Goal: Information Seeking & Learning: Learn about a topic

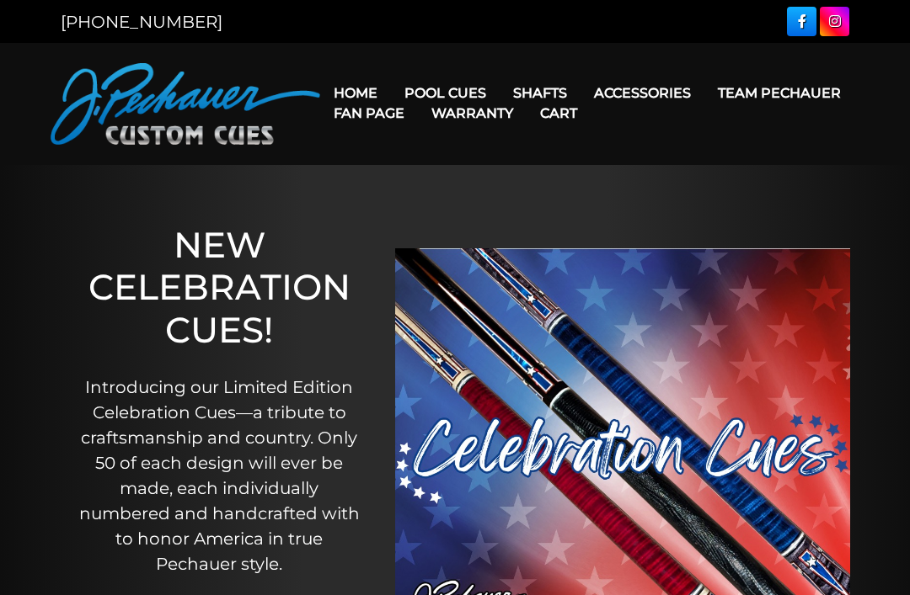
click at [704, 93] on link "Team Pechauer" at bounding box center [779, 93] width 150 height 43
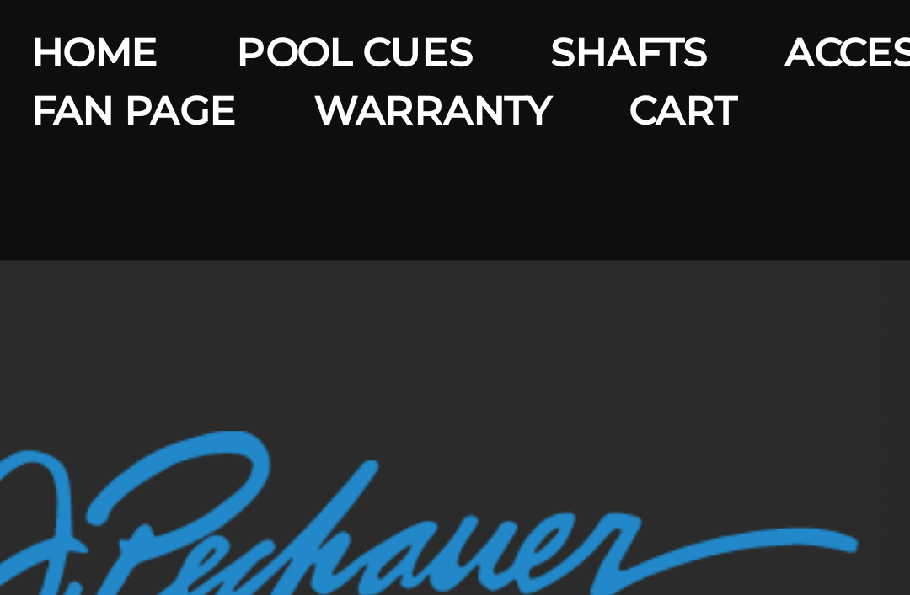
click at [392, 153] on link "Pro Series (R) – NEW" at bounding box center [495, 165] width 207 height 24
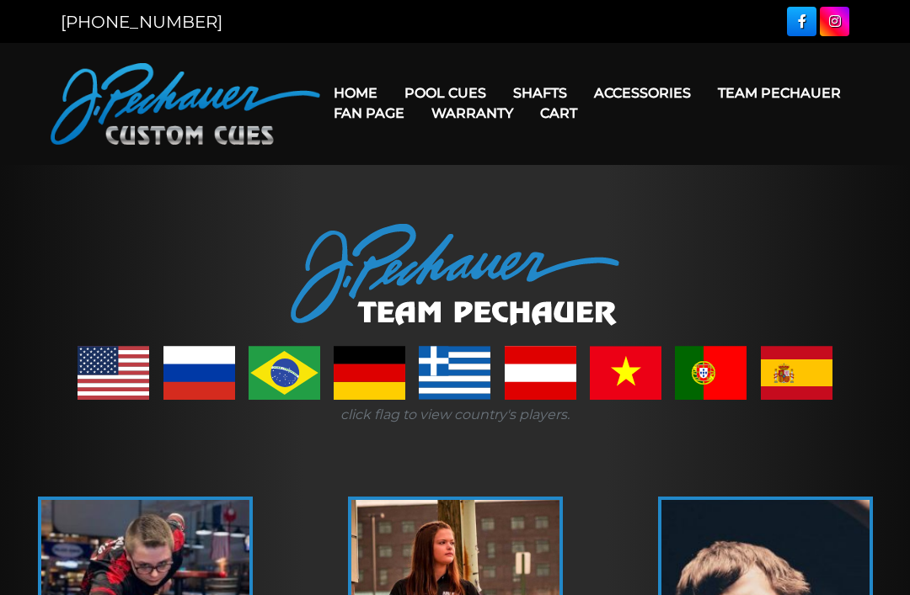
click at [547, 200] on link "Champion Collection" at bounding box center [495, 189] width 207 height 24
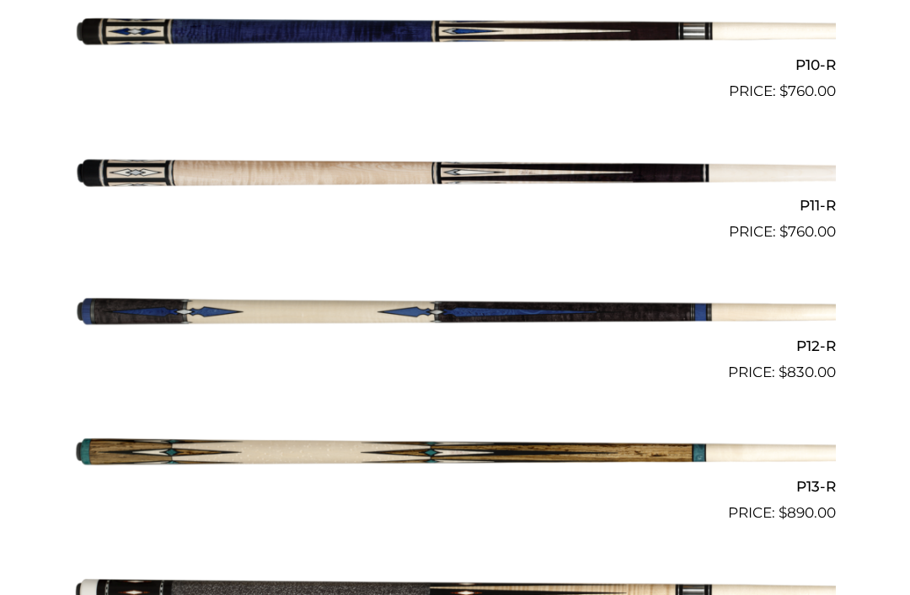
scroll to position [1681, 0]
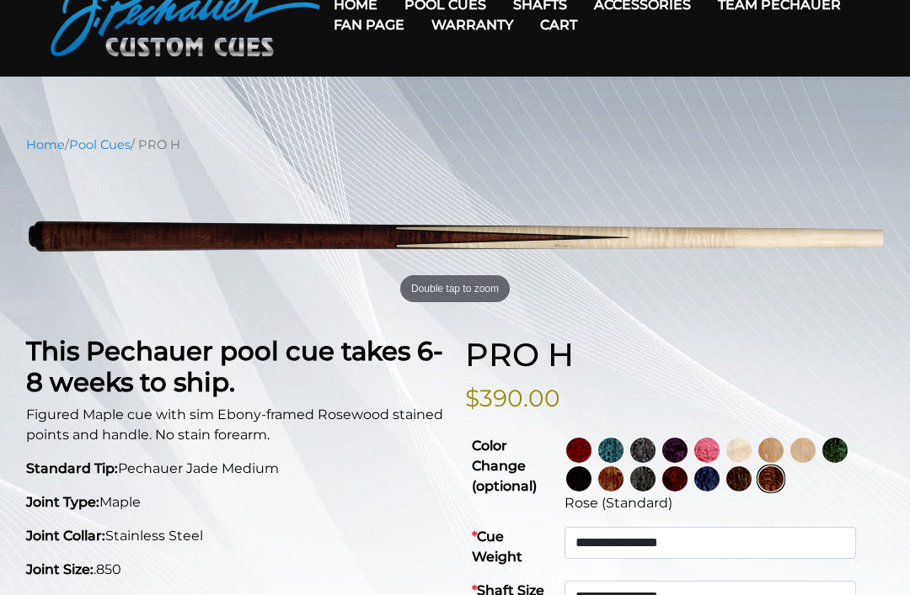
click at [815, 456] on img at bounding box center [802, 451] width 25 height 25
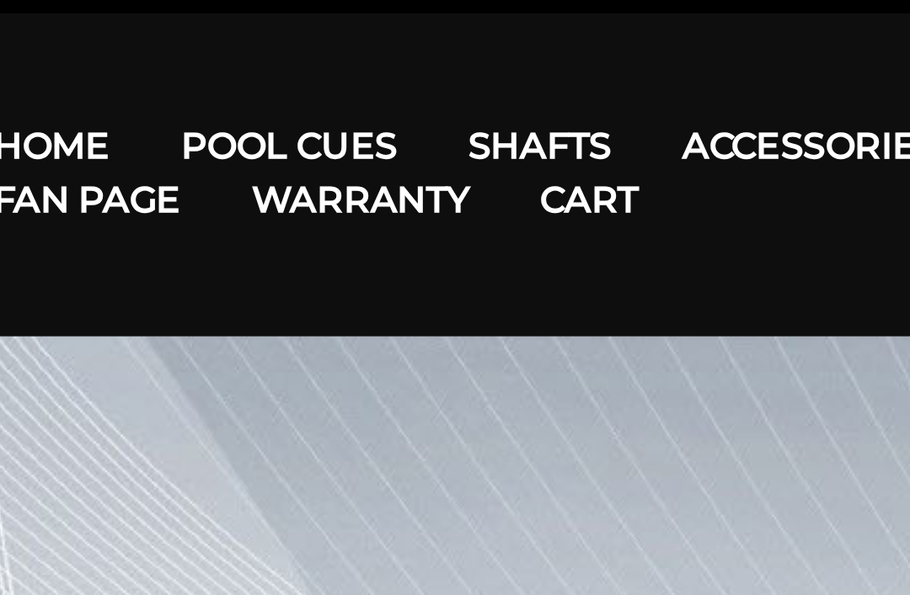
click at [320, 92] on link "Fan Page" at bounding box center [369, 113] width 98 height 43
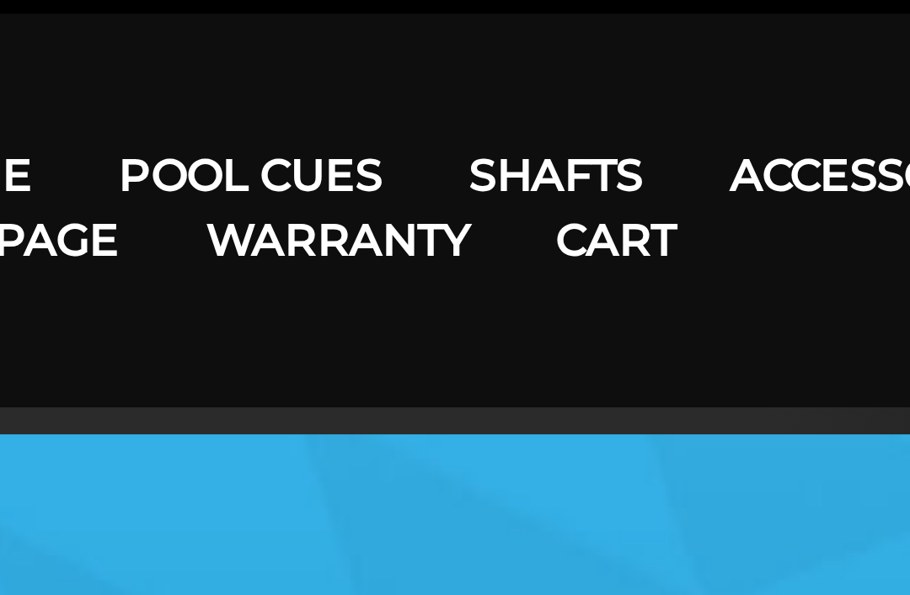
click at [320, 92] on link "Fan Page" at bounding box center [369, 113] width 98 height 43
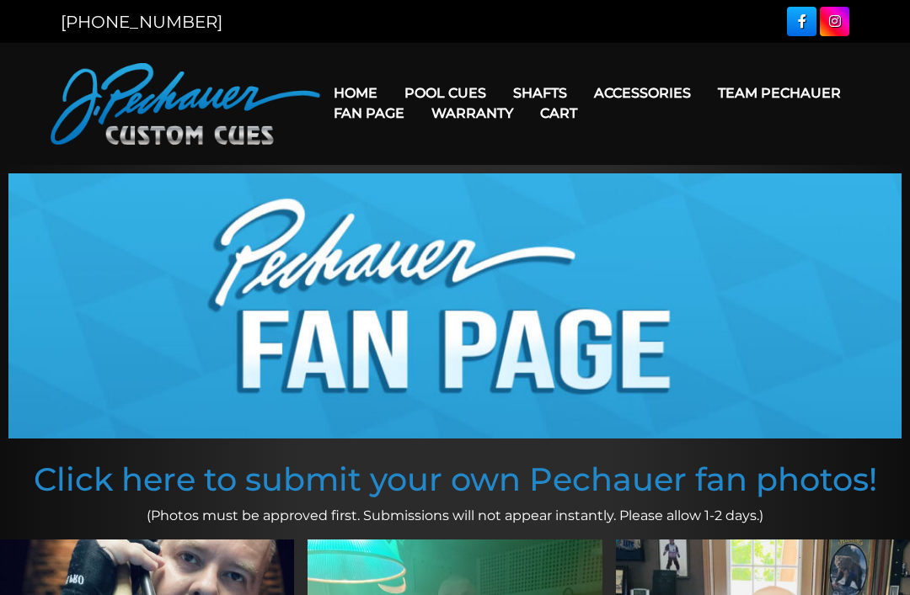
click at [740, 177] on link "Performance Plus Low Deflection Shafts" at bounding box center [646, 165] width 291 height 24
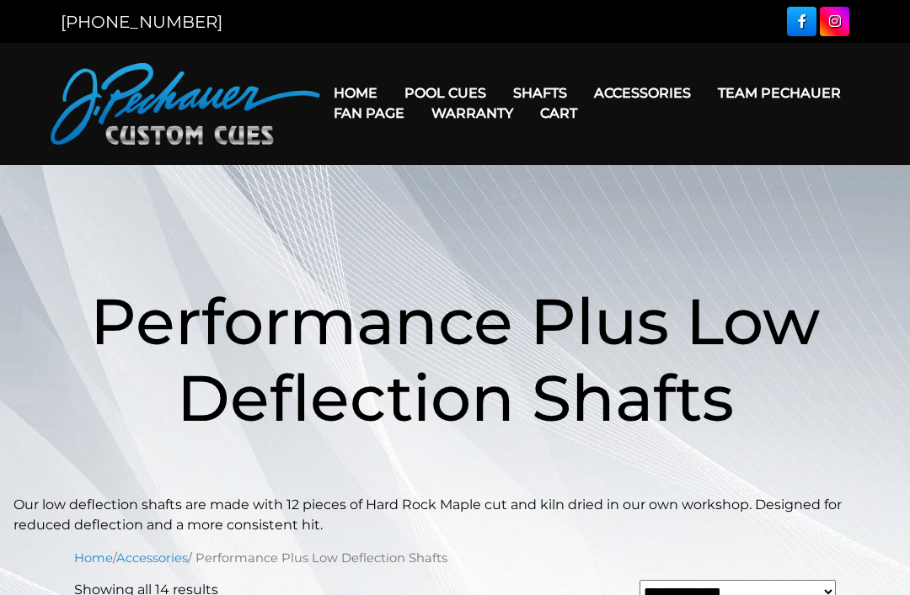
click at [704, 96] on link "Team Pechauer" at bounding box center [779, 93] width 150 height 43
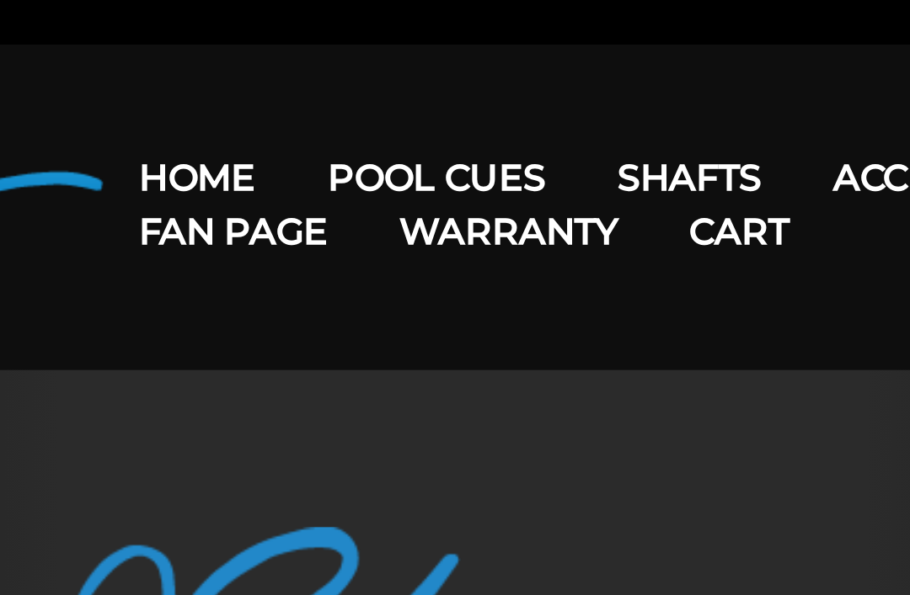
click at [704, 72] on link "Team Pechauer" at bounding box center [779, 93] width 150 height 43
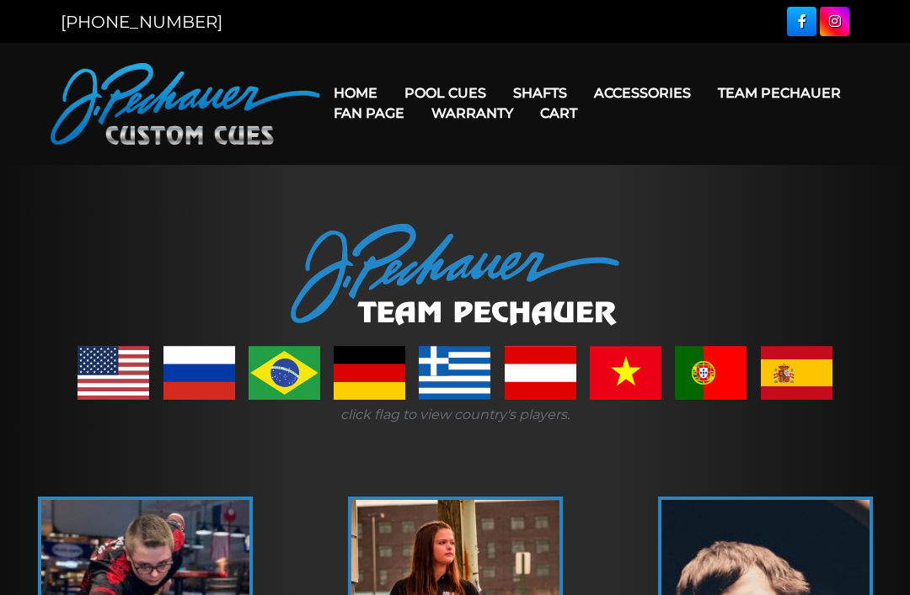
click at [704, 96] on link "Team Pechauer" at bounding box center [779, 93] width 150 height 43
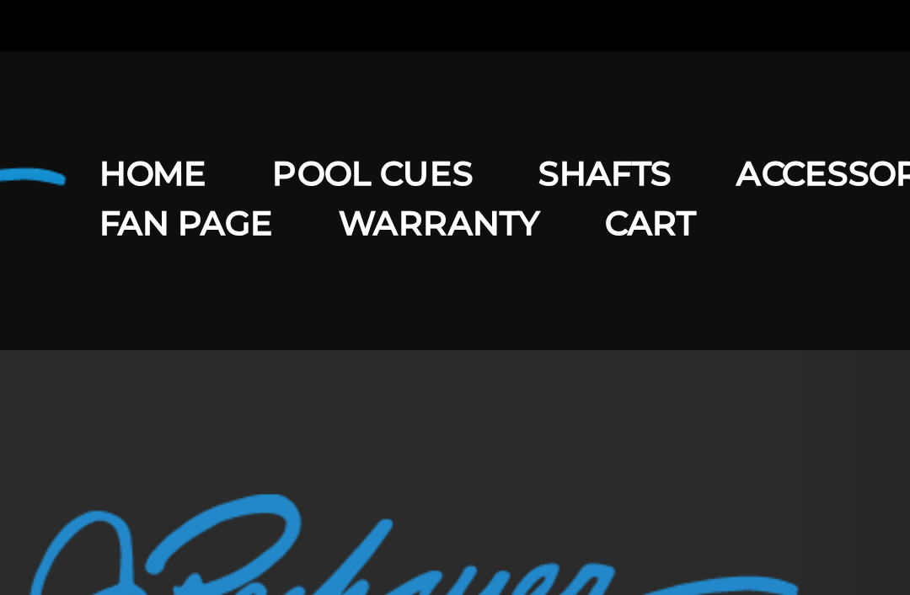
click at [275, 43] on header "MENU Home Pool Cues Celebration Cue JP Series (T) – NEW Pro Series (R) – NEW Ch…" at bounding box center [455, 104] width 910 height 122
click at [254, 43] on header "MENU Home Pool Cues Celebration Cue JP Series (T) – NEW Pro Series (R) – NEW Ch…" at bounding box center [455, 104] width 910 height 122
click at [704, 72] on link "Team Pechauer" at bounding box center [779, 93] width 150 height 43
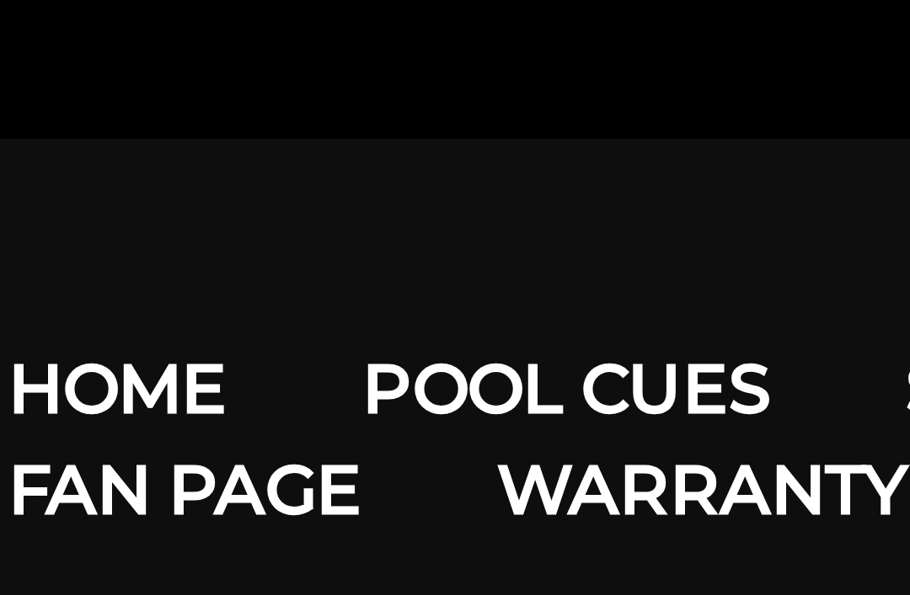
click at [704, 79] on link "Team Pechauer" at bounding box center [779, 93] width 150 height 43
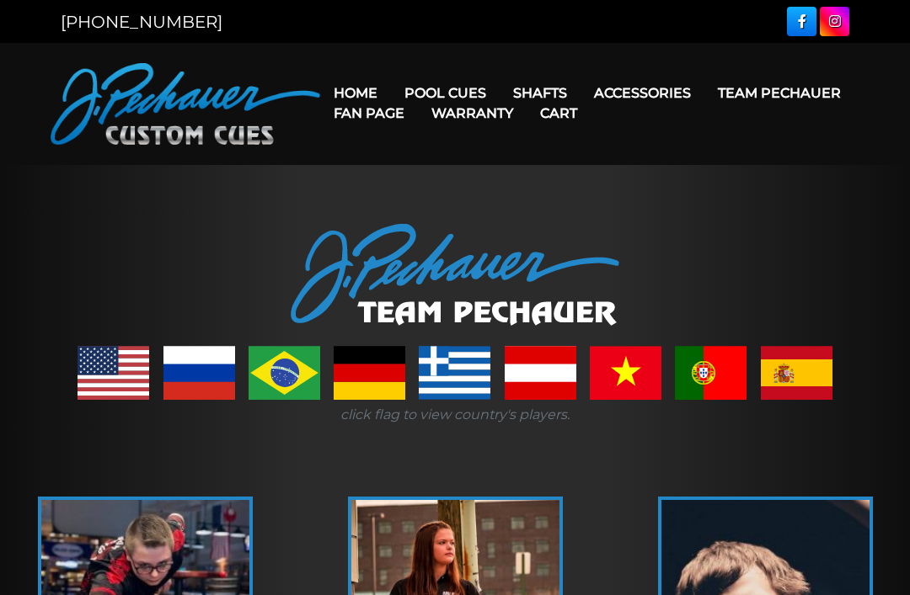
click at [553, 177] on link "Pro Series (R) – NEW" at bounding box center [495, 165] width 207 height 24
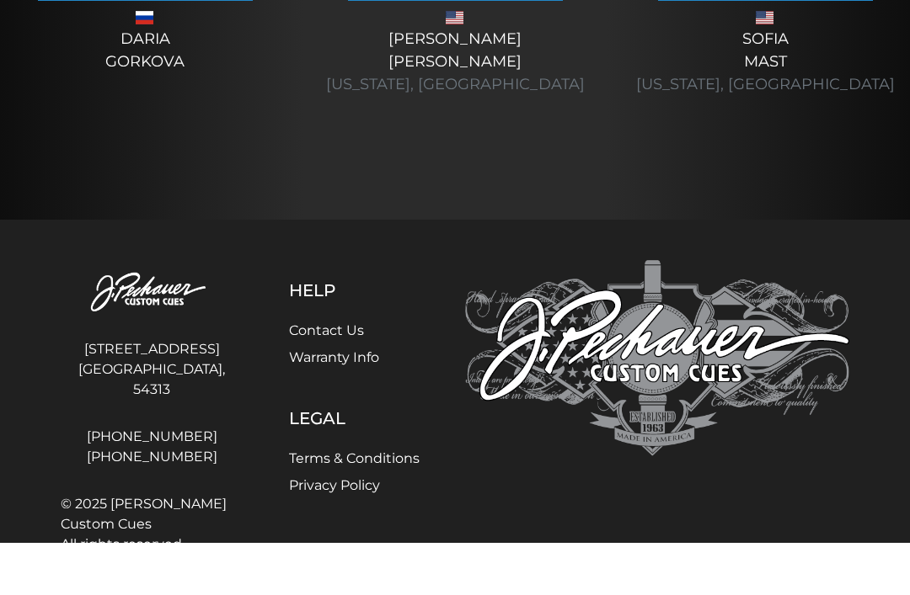
scroll to position [7898, 0]
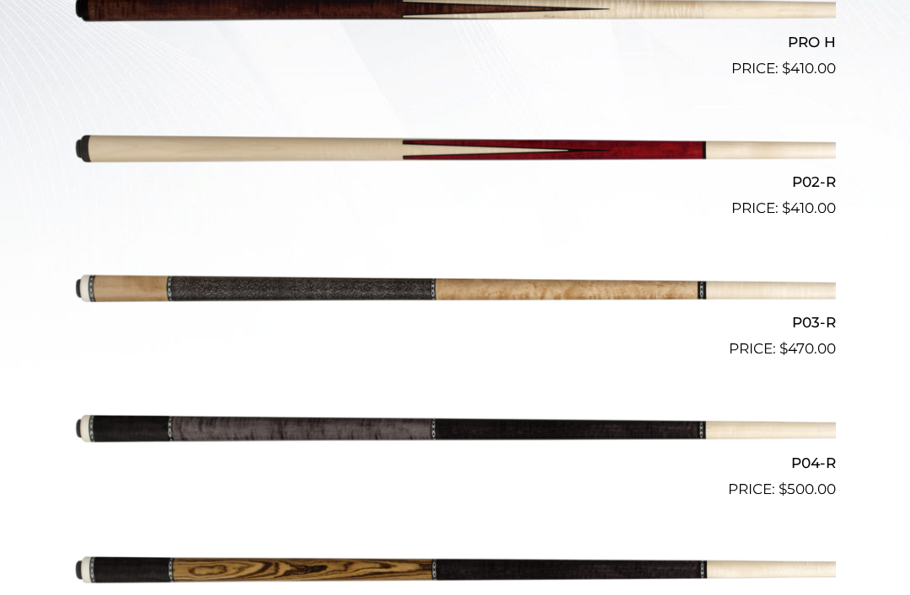
scroll to position [600, 0]
click at [601, 287] on img at bounding box center [454, 290] width 761 height 126
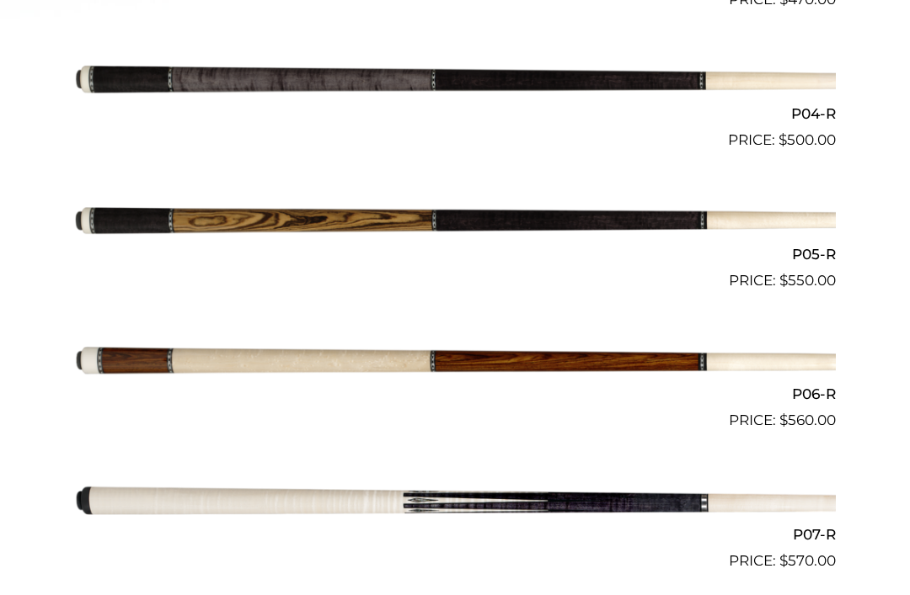
scroll to position [408, 0]
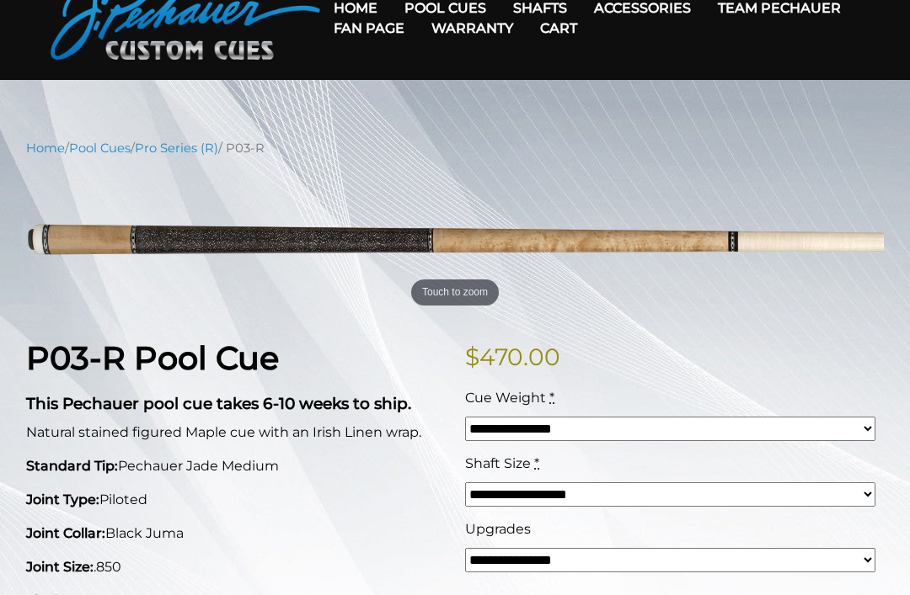
scroll to position [103, 0]
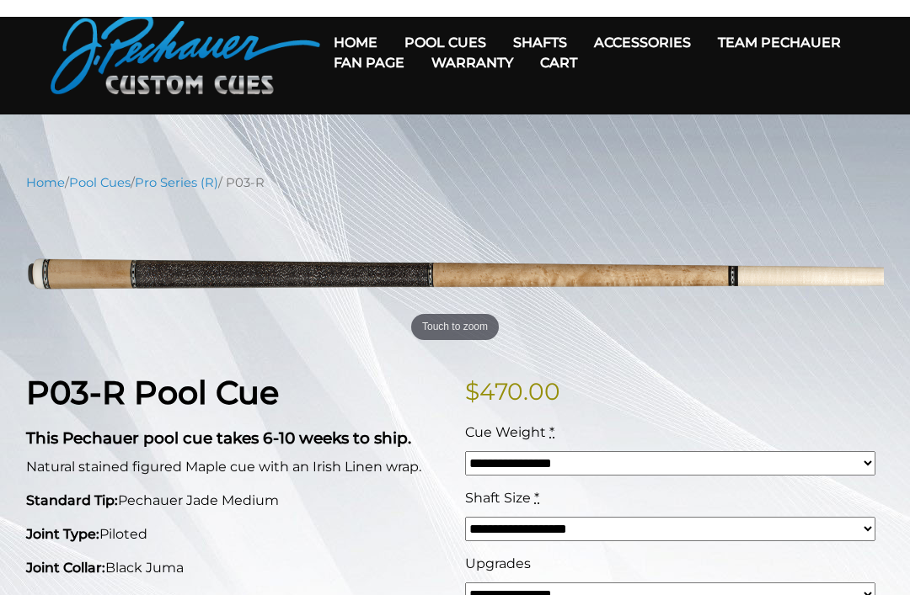
scroll to position [11, 0]
